Goal: Navigation & Orientation: Find specific page/section

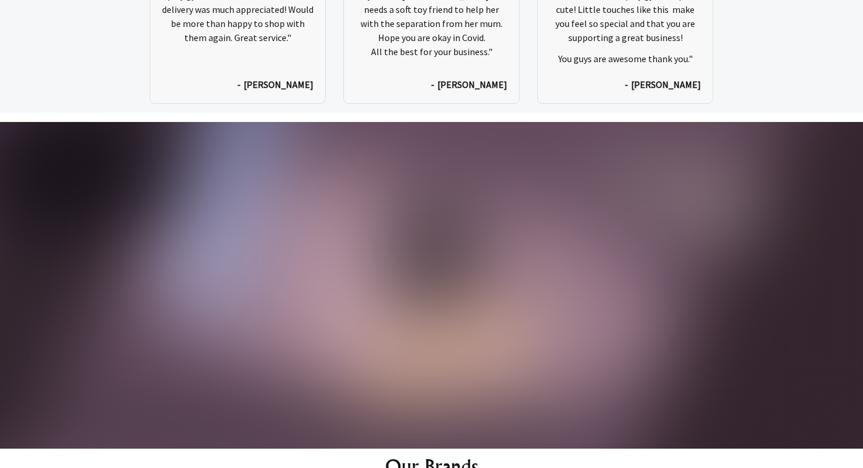
scroll to position [6002, 0]
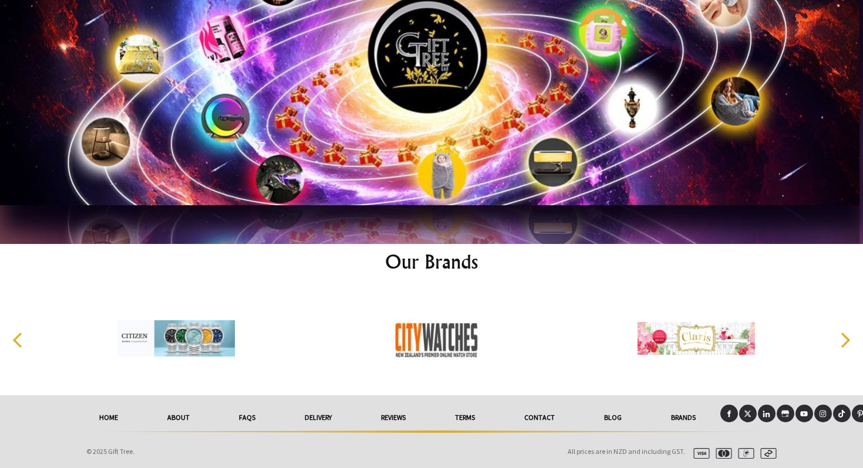
click at [544, 415] on link "Contact" at bounding box center [539, 418] width 80 height 26
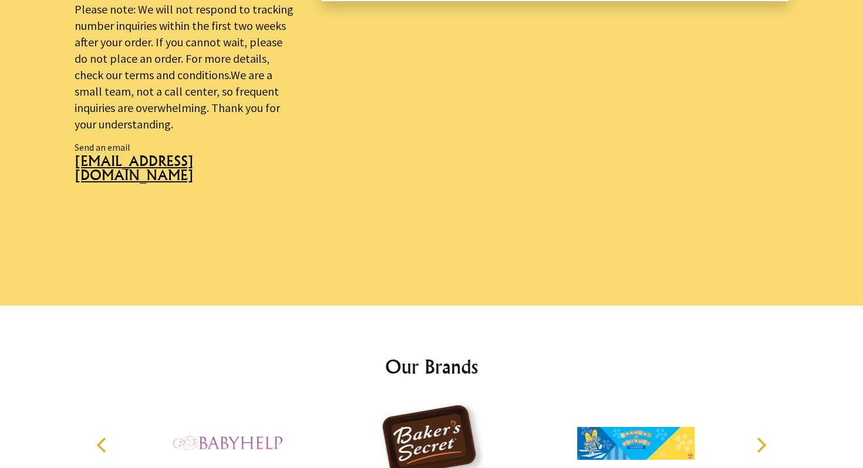
scroll to position [921, 0]
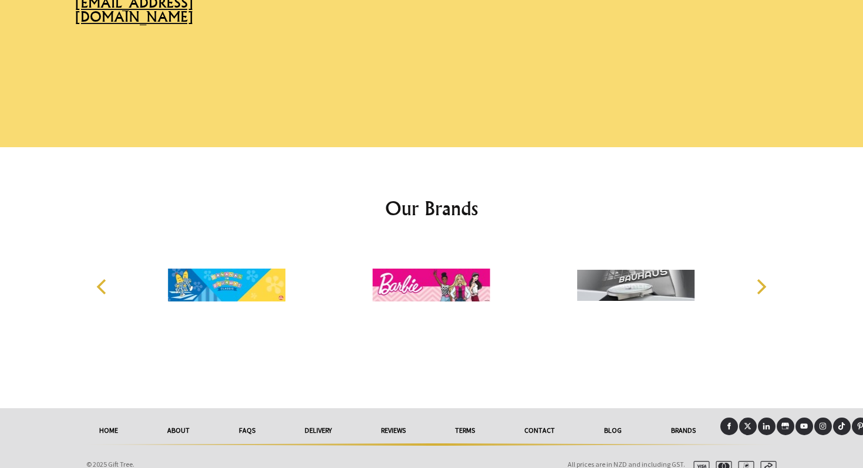
click at [172, 418] on link "About" at bounding box center [179, 431] width 72 height 26
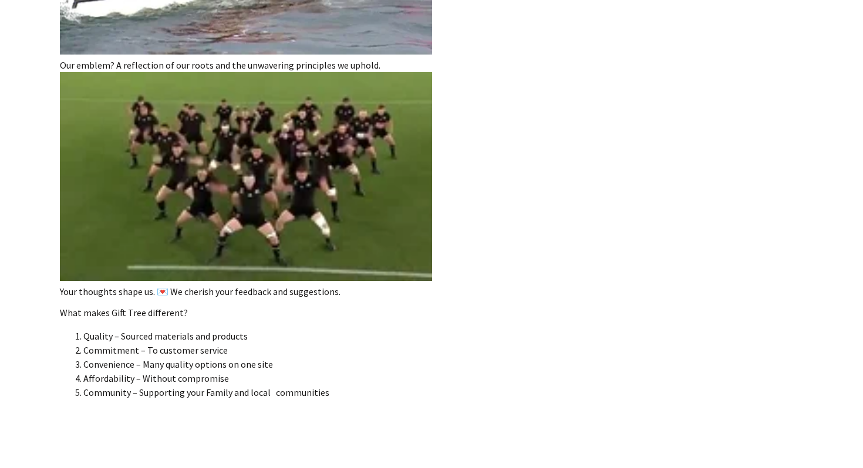
scroll to position [2192, 0]
